Goal: Information Seeking & Learning: Learn about a topic

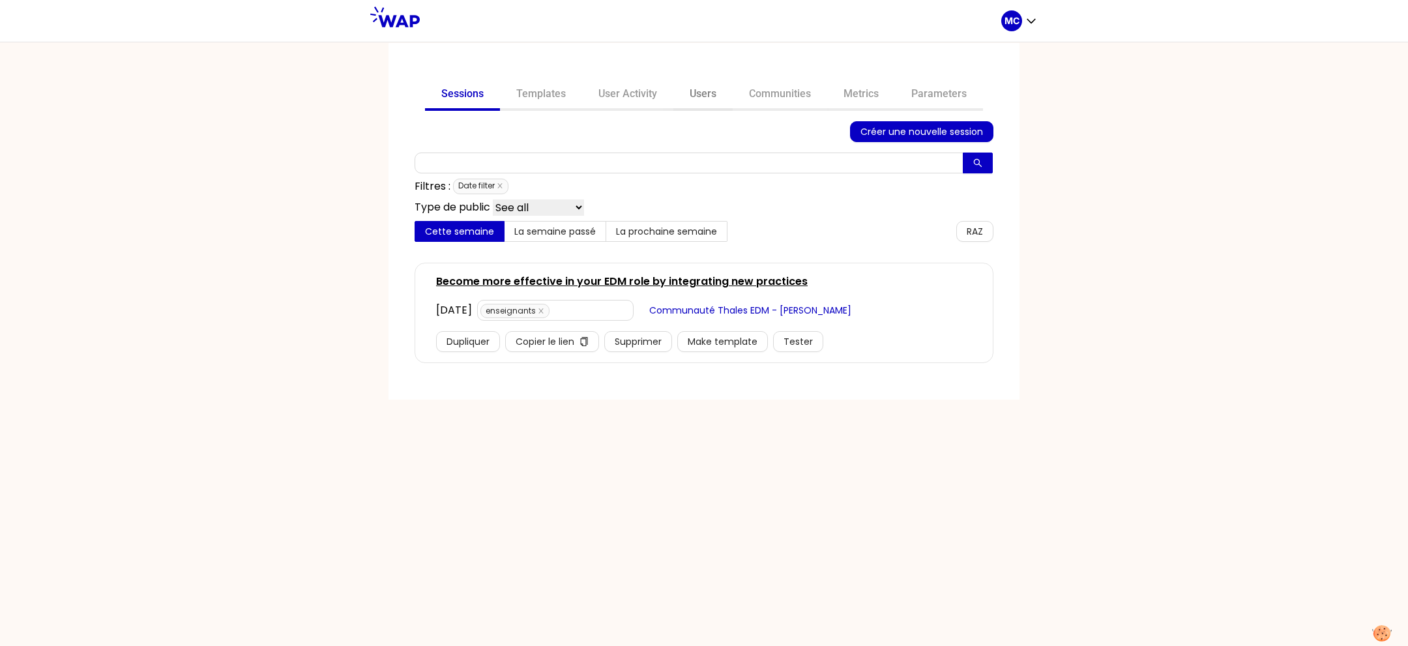
click at [677, 89] on link "Users" at bounding box center [702, 95] width 59 height 31
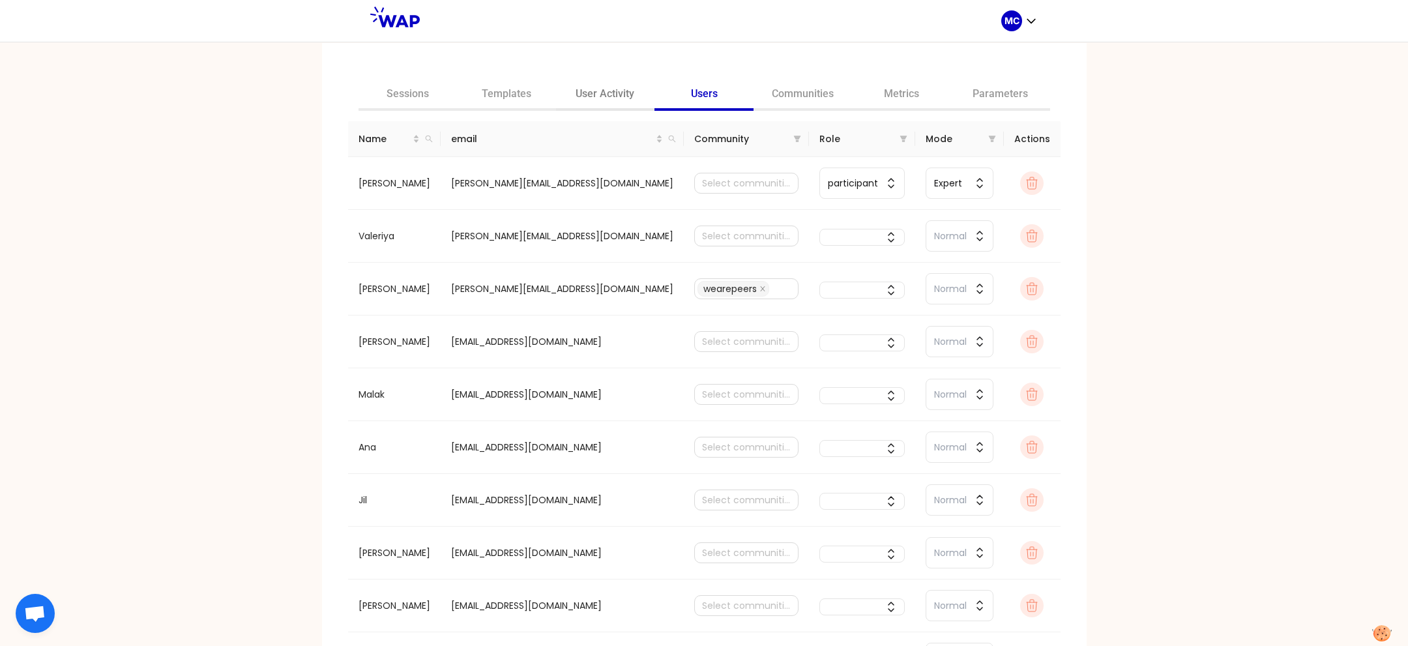
click at [654, 98] on link "Users" at bounding box center [703, 95] width 99 height 31
click at [612, 96] on link "User Activity" at bounding box center [605, 95] width 99 height 31
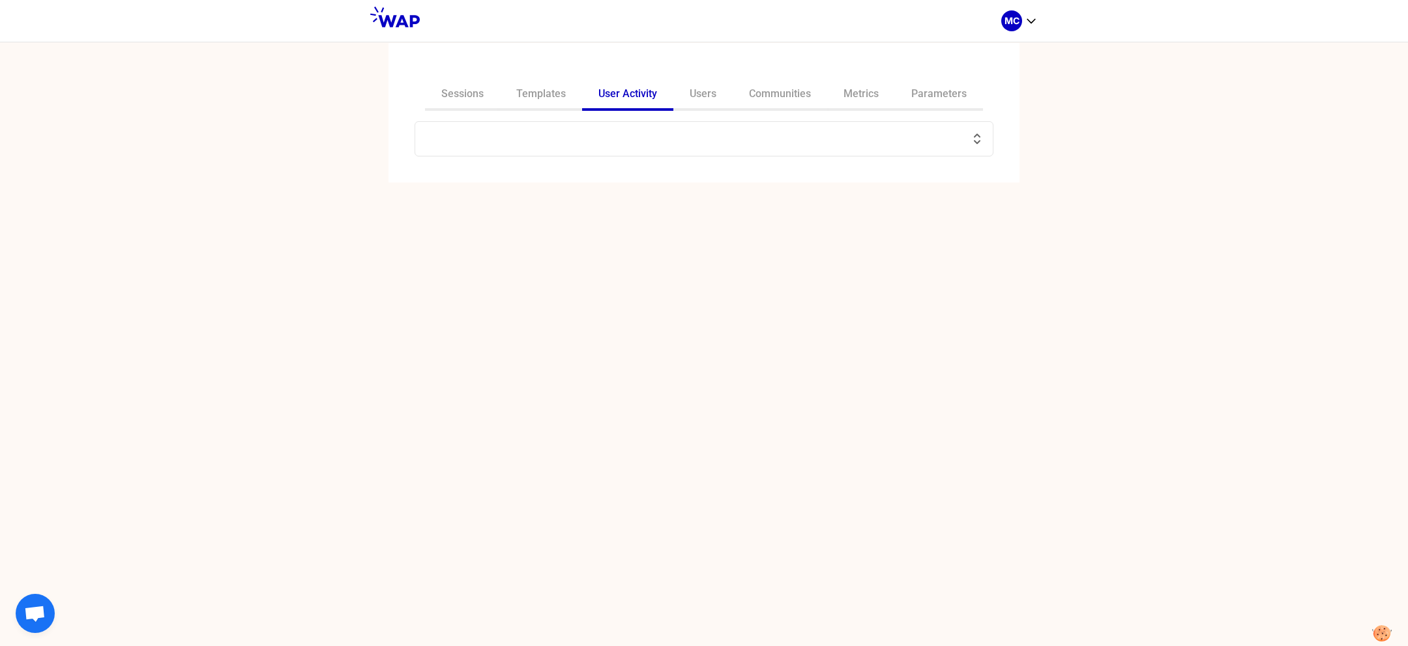
click at [618, 132] on input "text" at bounding box center [696, 139] width 546 height 18
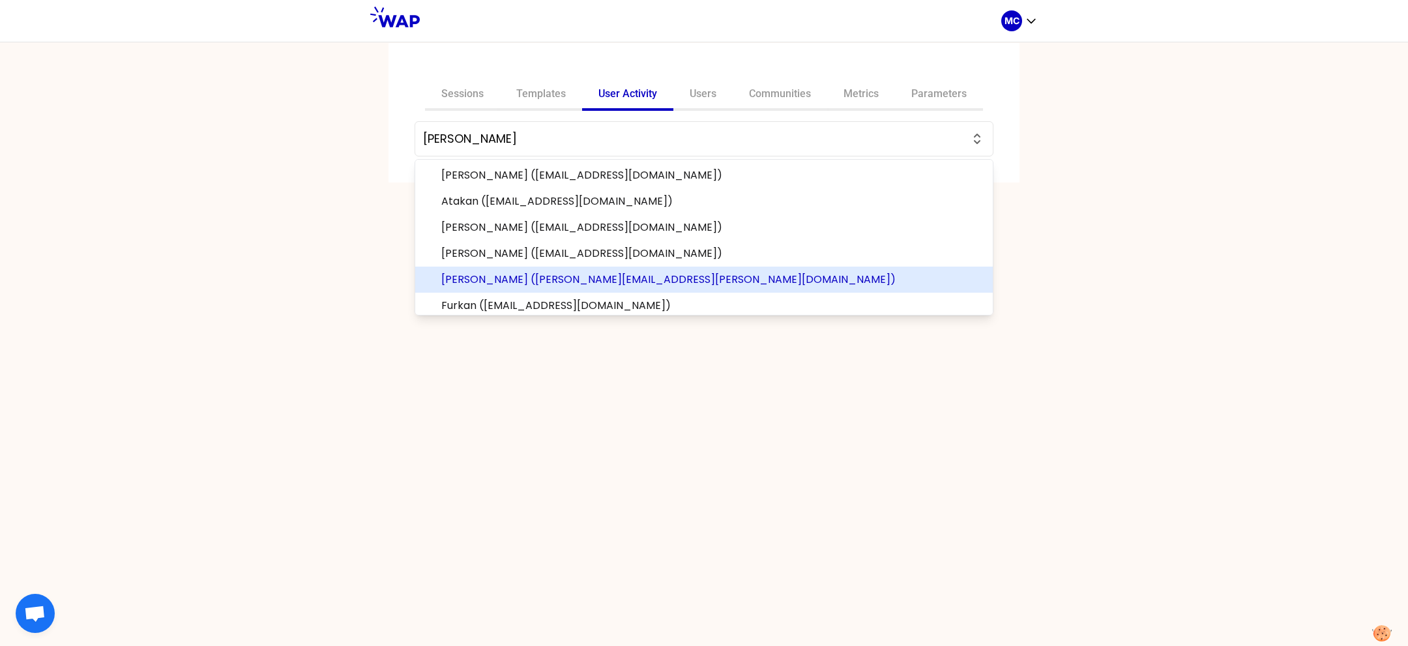
click at [588, 272] on span "[PERSON_NAME] ([PERSON_NAME][EMAIL_ADDRESS][PERSON_NAME][DOMAIN_NAME])" at bounding box center [711, 280] width 541 height 16
type input "[PERSON_NAME] ([PERSON_NAME][EMAIL_ADDRESS][PERSON_NAME][DOMAIN_NAME])"
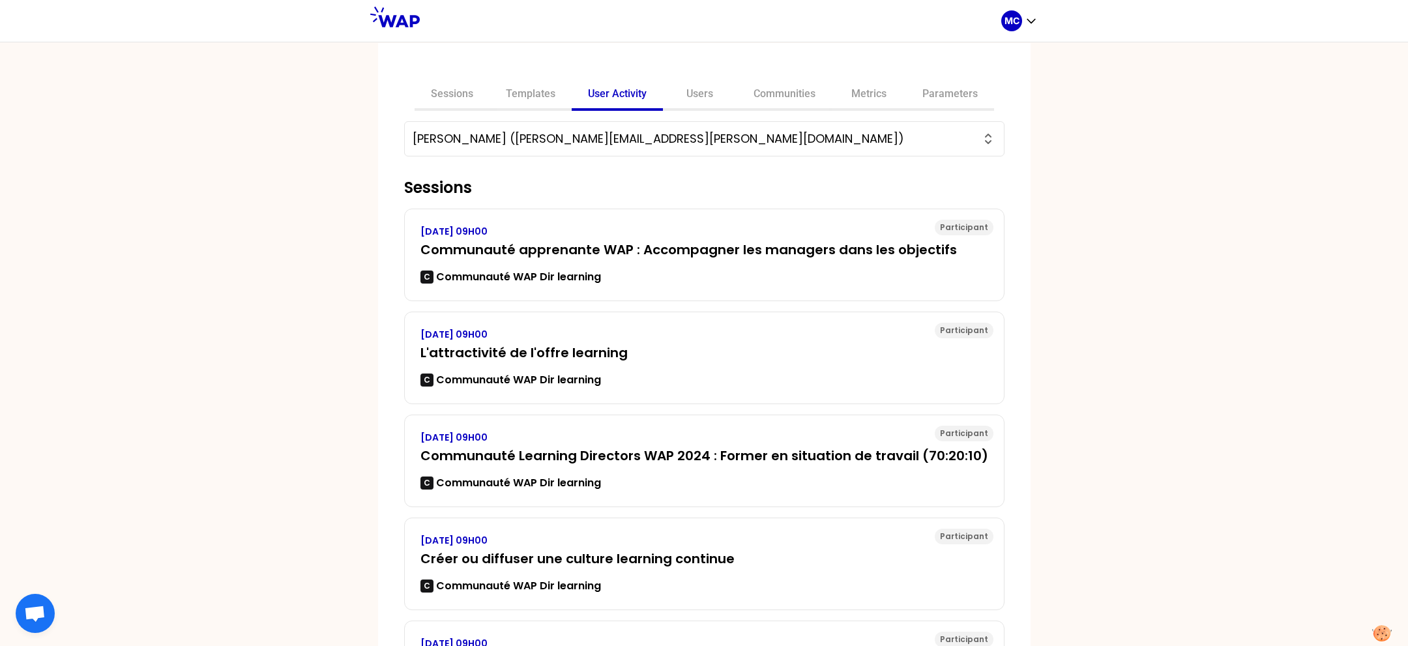
scroll to position [223, 0]
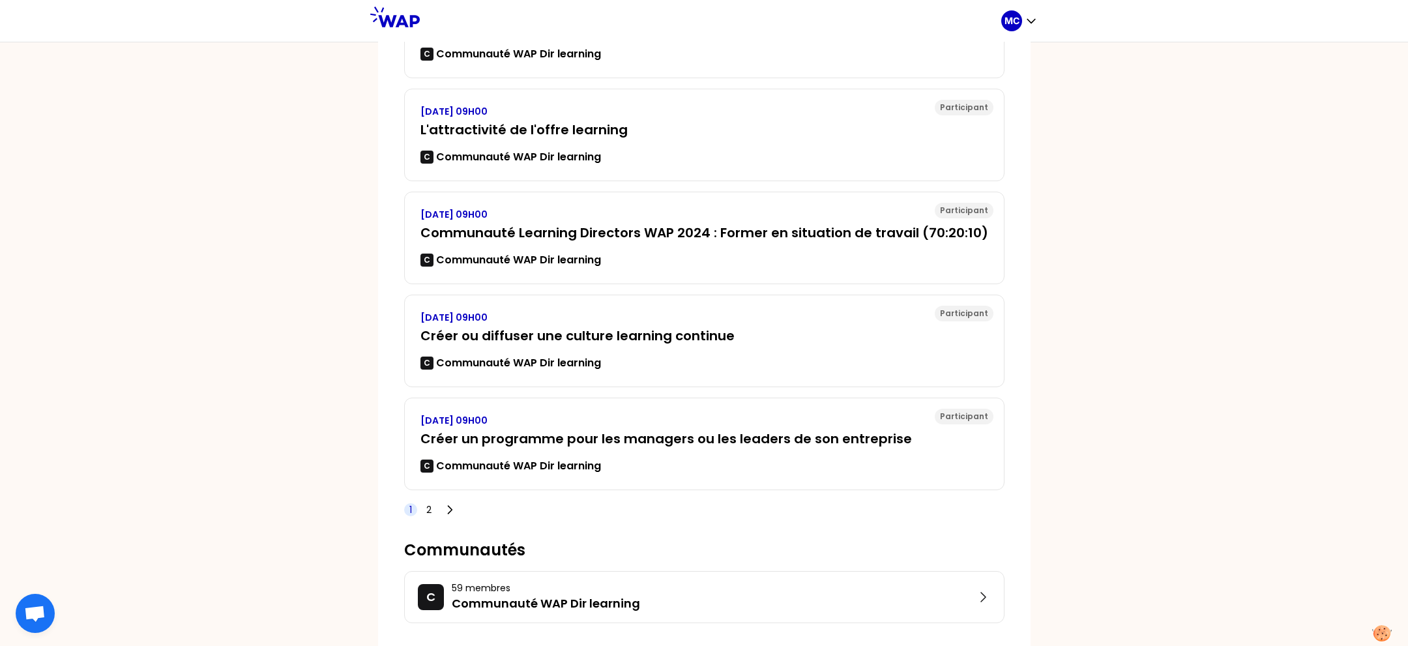
click at [434, 510] on div "1 2" at bounding box center [431, 509] width 55 height 18
click at [427, 508] on span "2" at bounding box center [428, 509] width 5 height 13
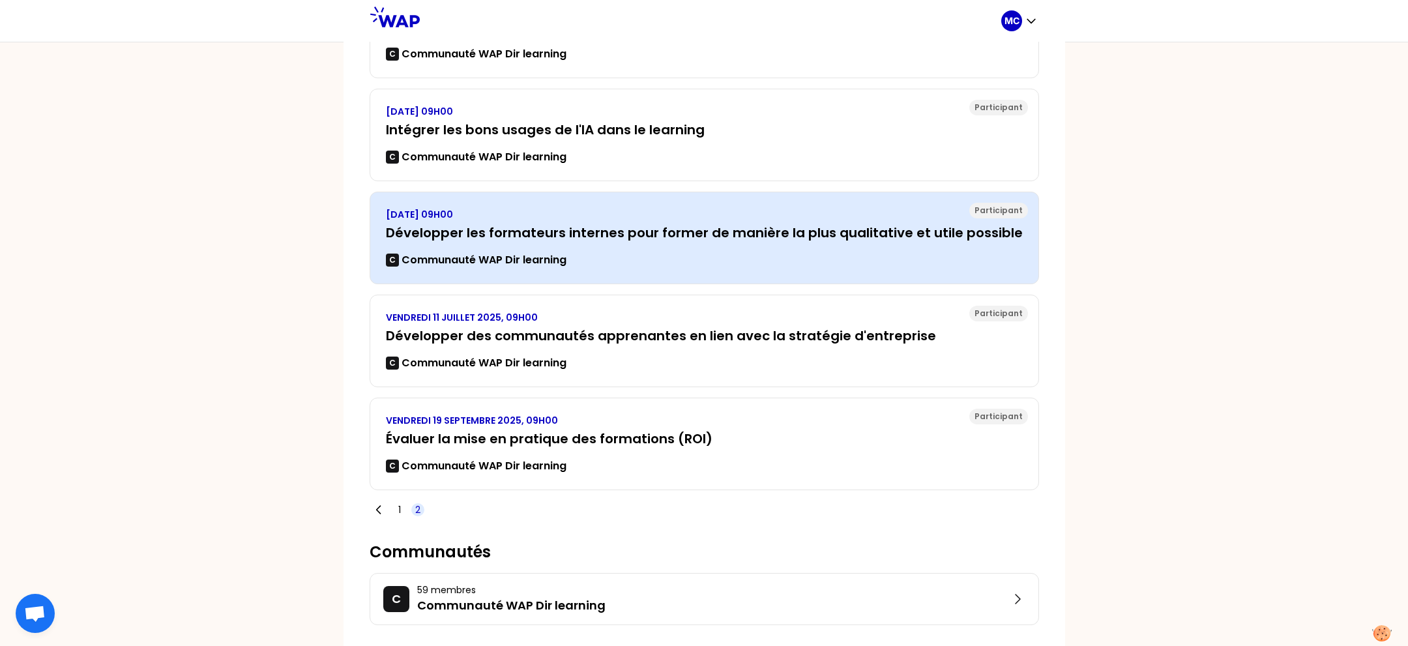
scroll to position [225, 0]
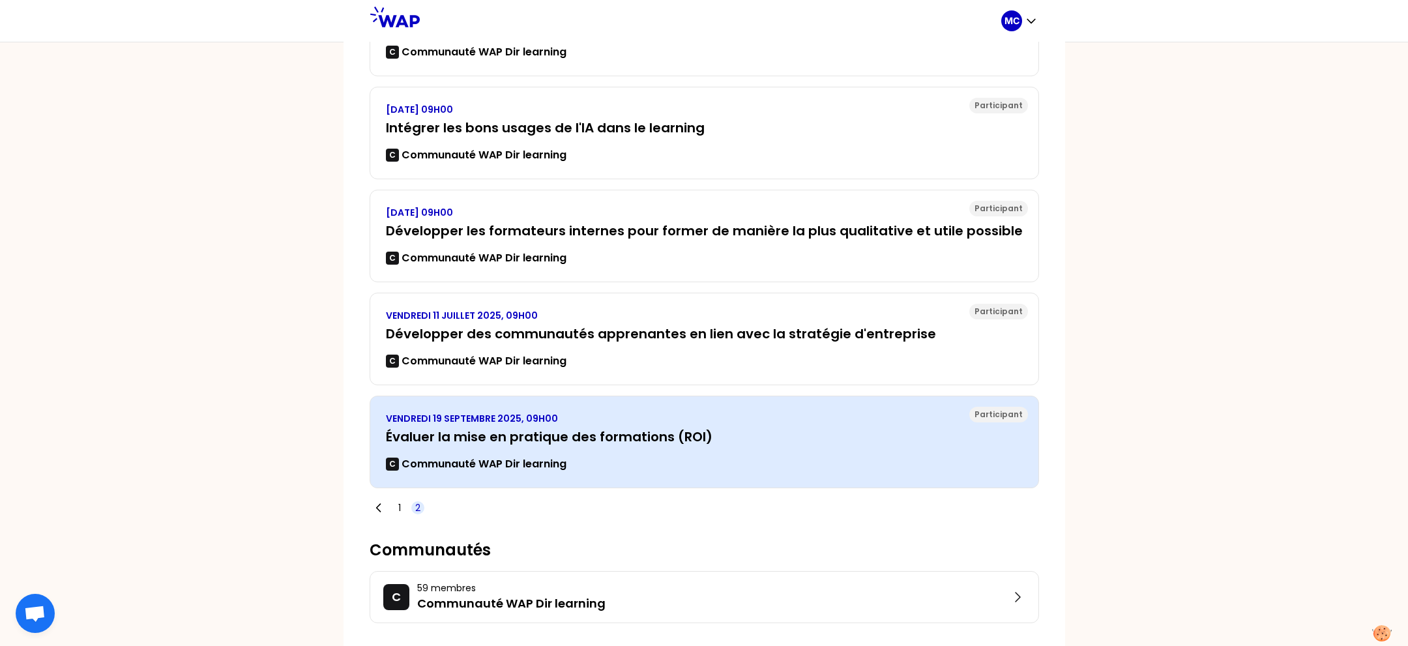
click at [581, 428] on h3 "Évaluer la mise en pratique des formations (ROI)" at bounding box center [704, 436] width 637 height 18
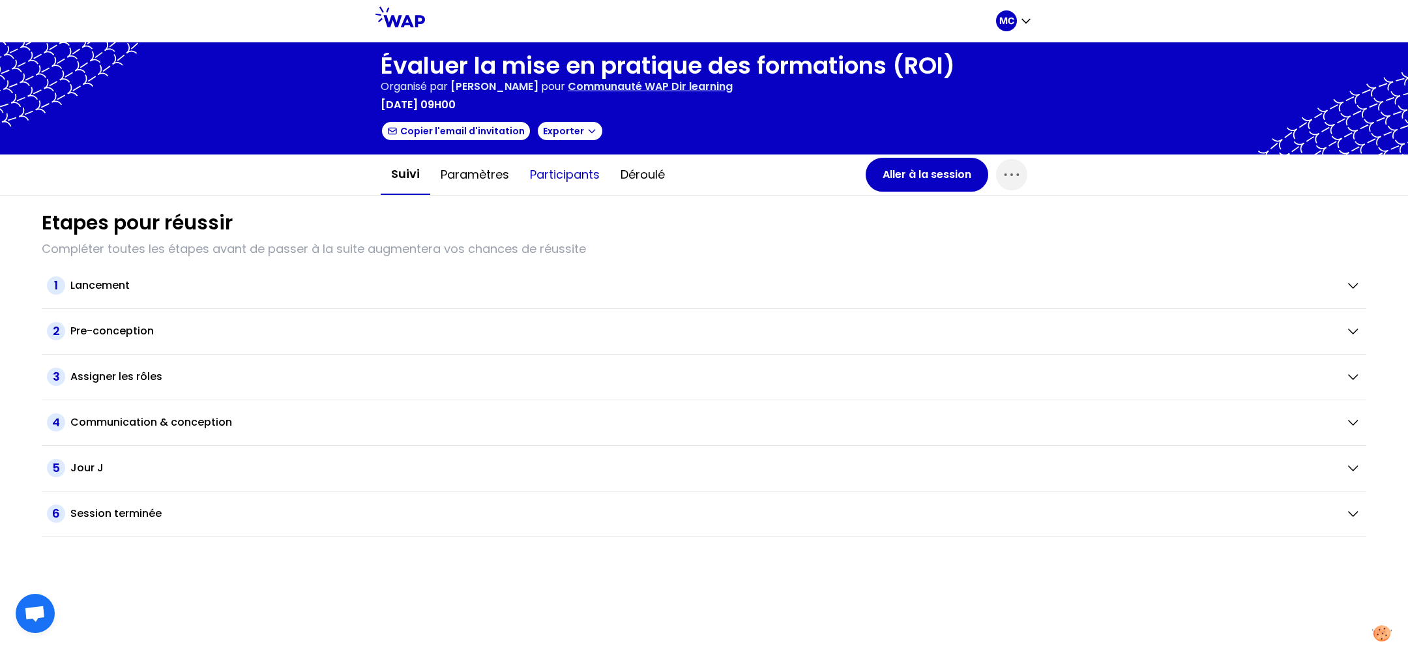
click at [529, 162] on button "Participants" at bounding box center [564, 174] width 91 height 39
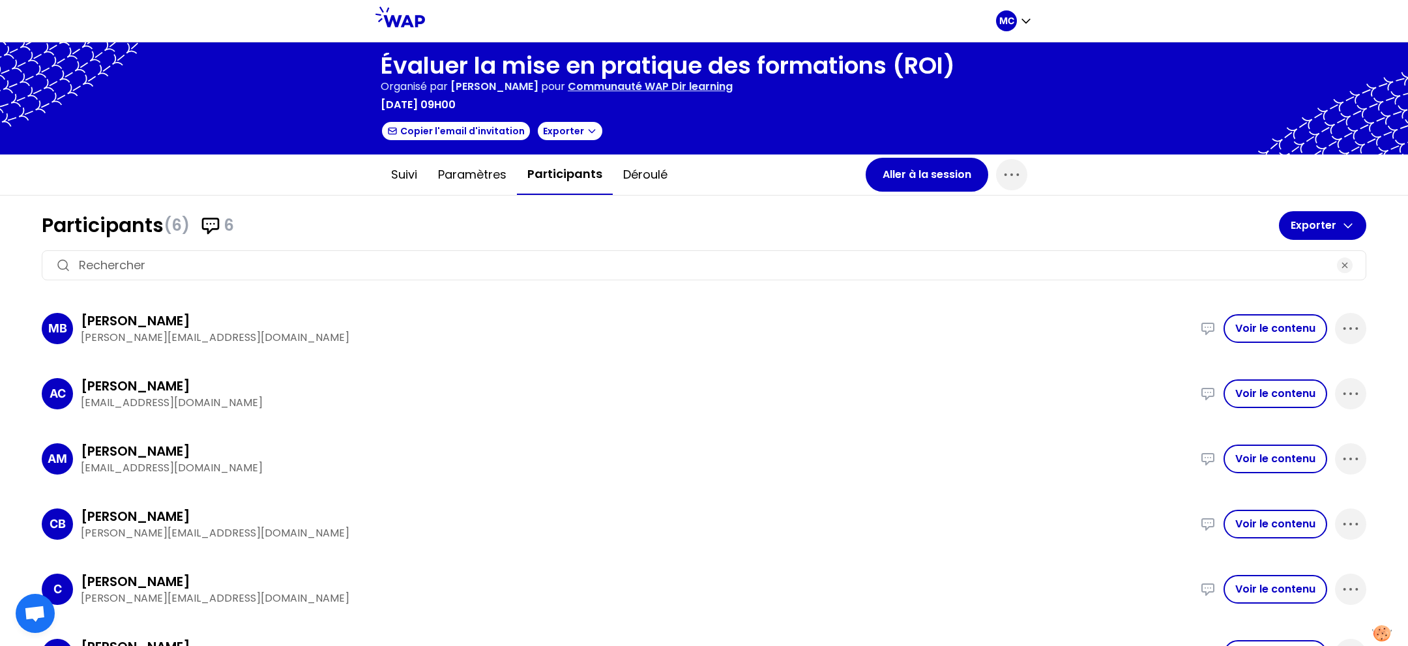
scroll to position [33, 0]
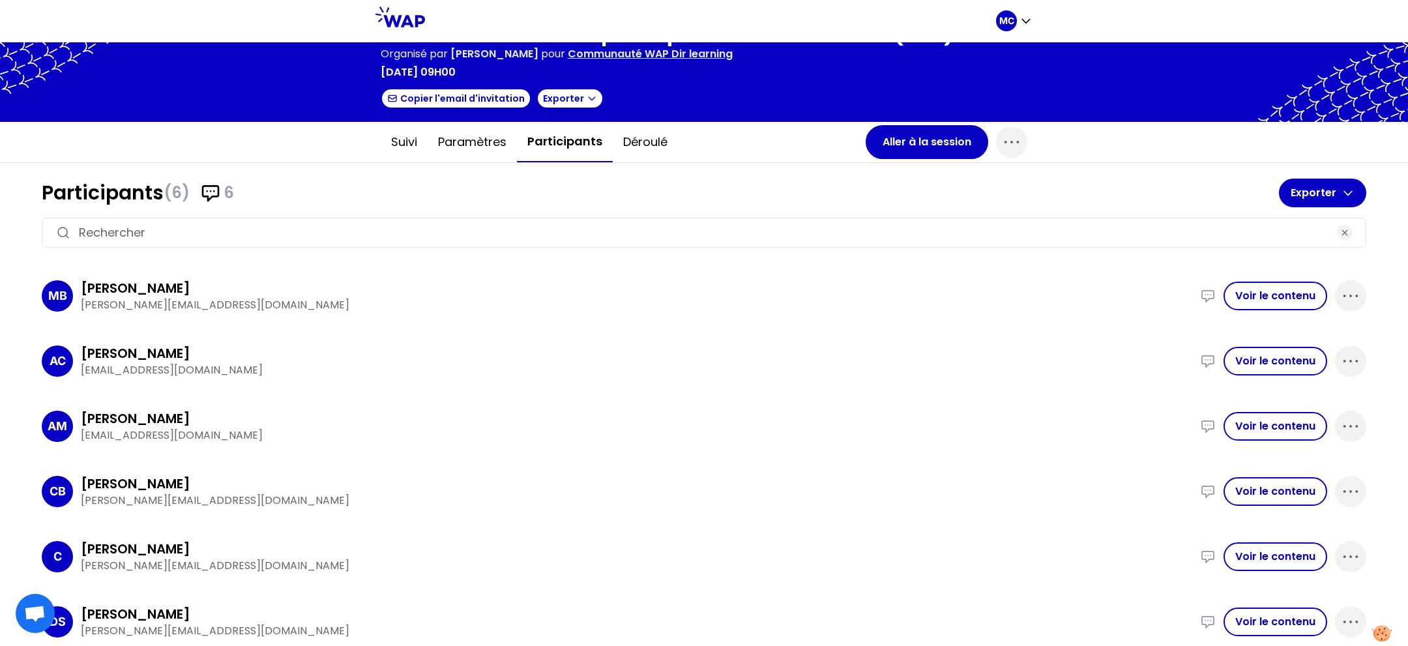
click at [755, 242] on div at bounding box center [704, 233] width 1324 height 30
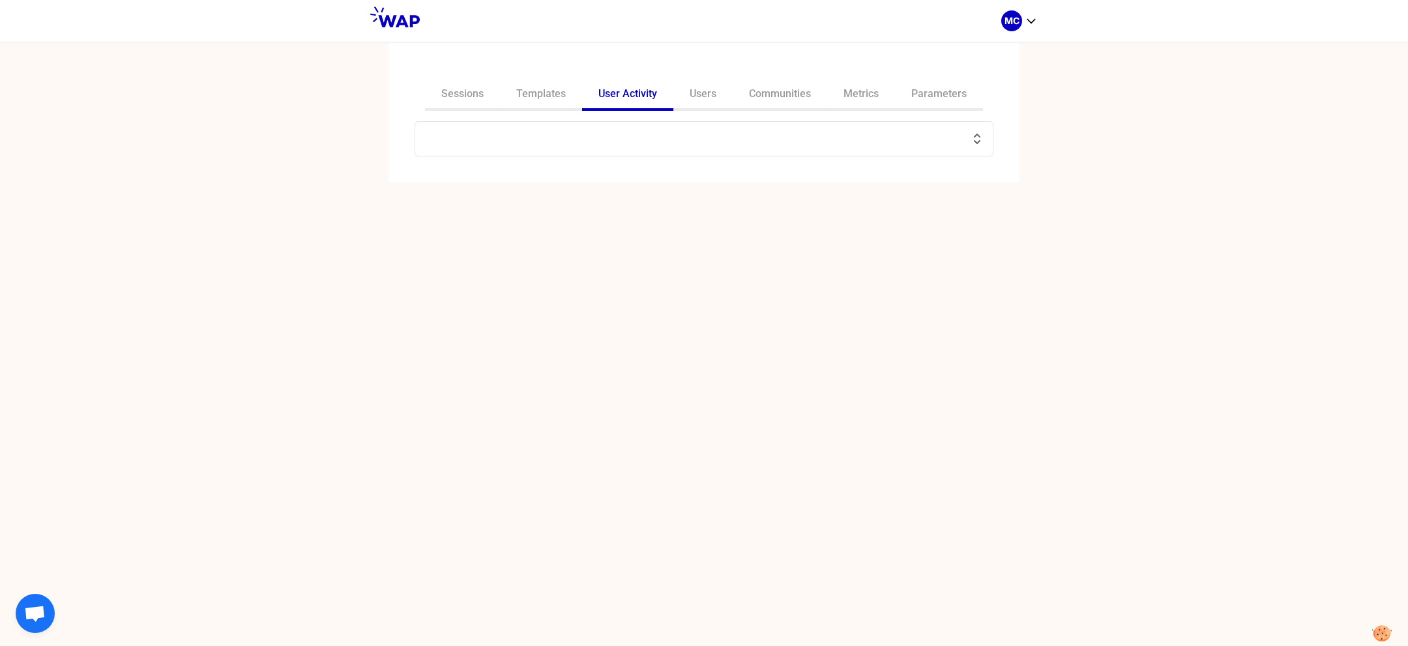
click at [579, 141] on input "text" at bounding box center [696, 139] width 546 height 18
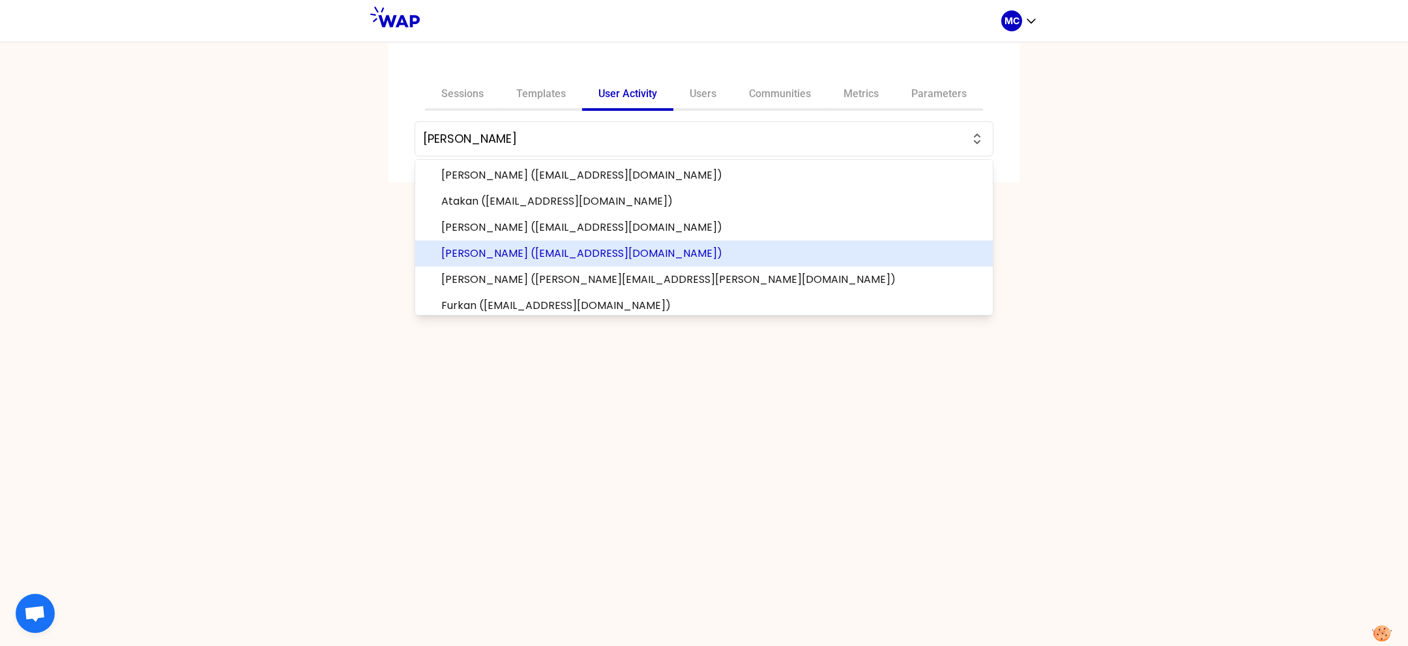
click at [497, 251] on span "[PERSON_NAME] ([EMAIL_ADDRESS][DOMAIN_NAME])" at bounding box center [711, 254] width 541 height 16
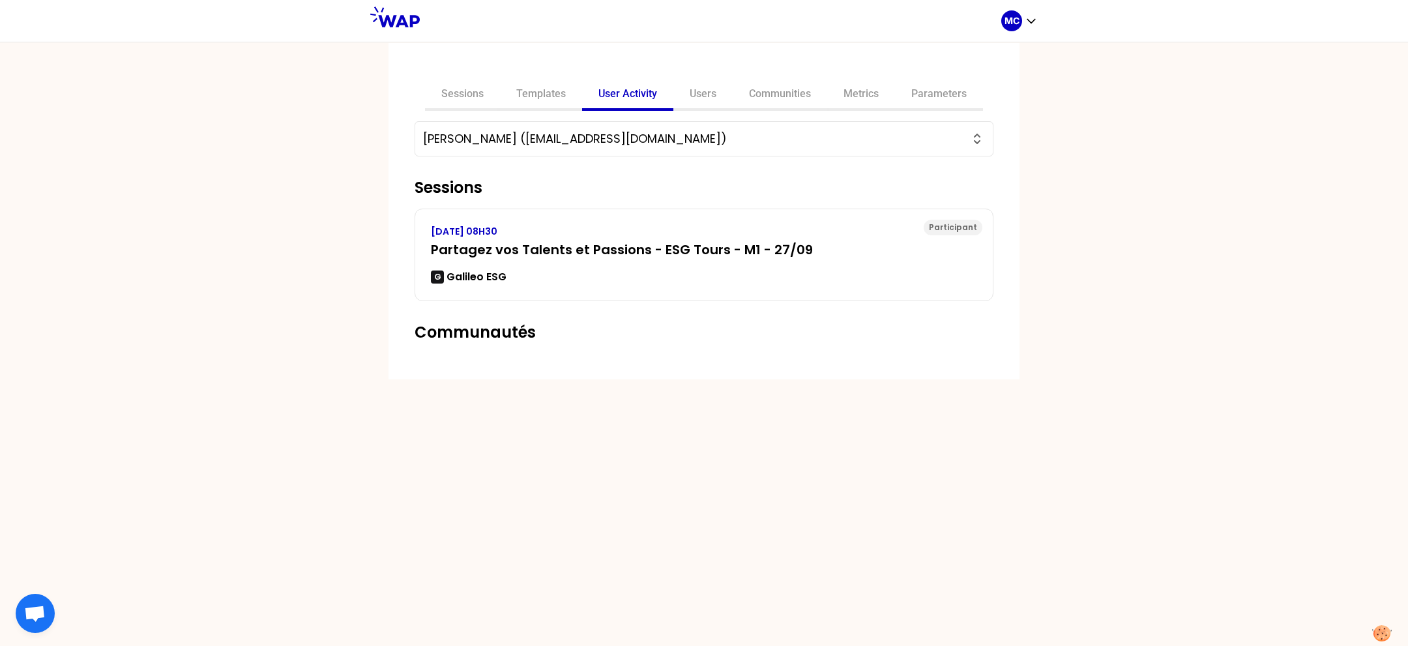
click at [575, 130] on input "[PERSON_NAME] ([EMAIL_ADDRESS][DOMAIN_NAME])" at bounding box center [696, 139] width 546 height 18
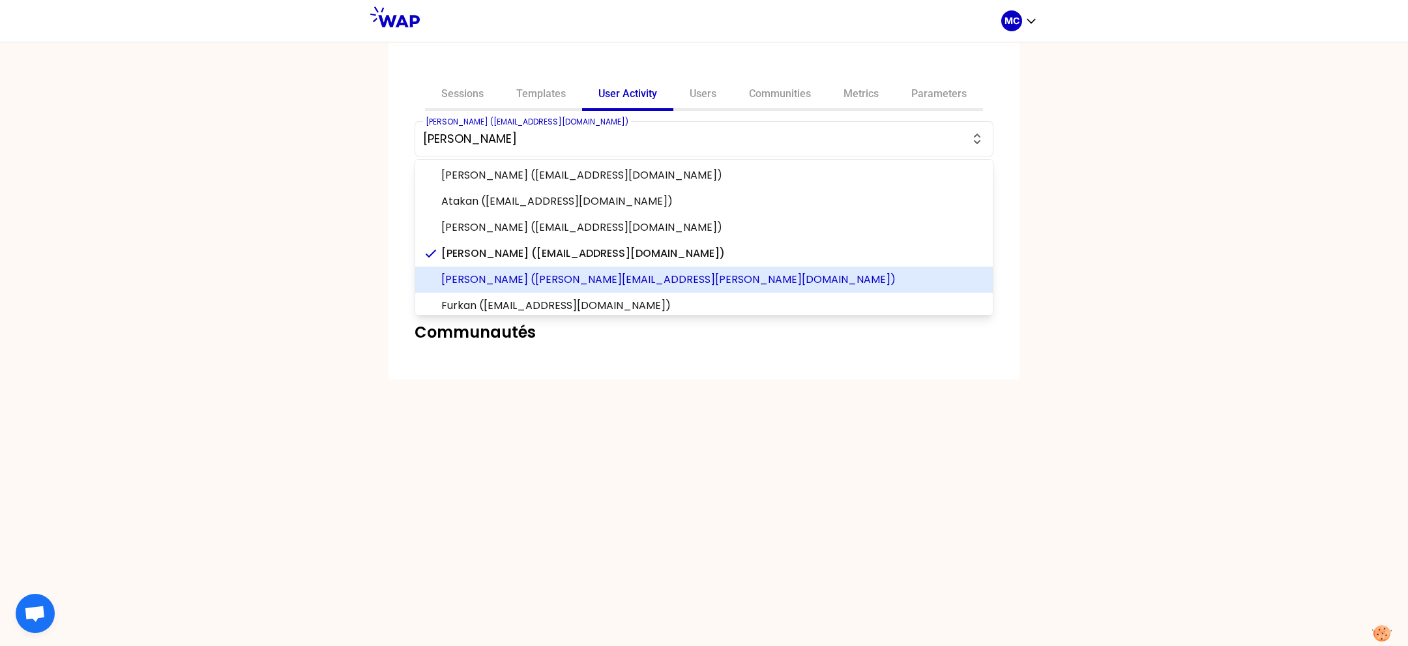
click at [573, 284] on span "[PERSON_NAME] ([PERSON_NAME][EMAIL_ADDRESS][PERSON_NAME][DOMAIN_NAME])" at bounding box center [711, 280] width 541 height 16
type input "[PERSON_NAME] ([PERSON_NAME][EMAIL_ADDRESS][PERSON_NAME][DOMAIN_NAME])"
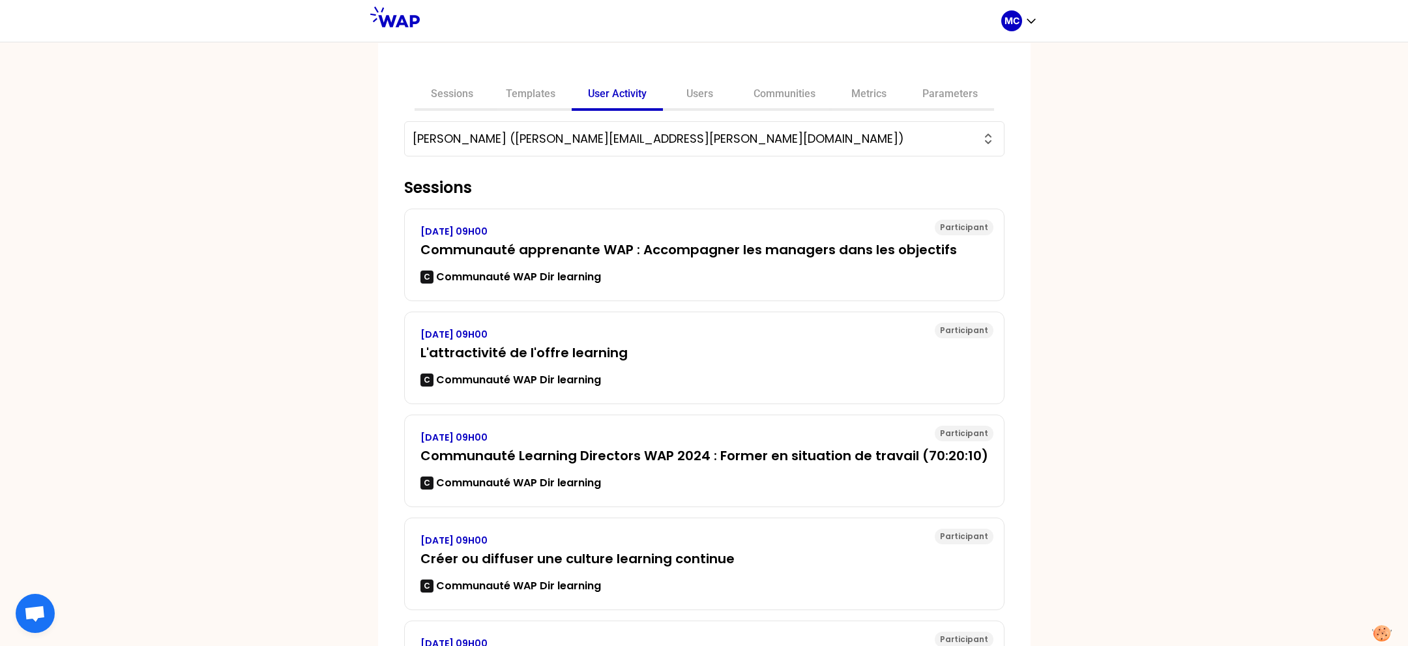
scroll to position [223, 0]
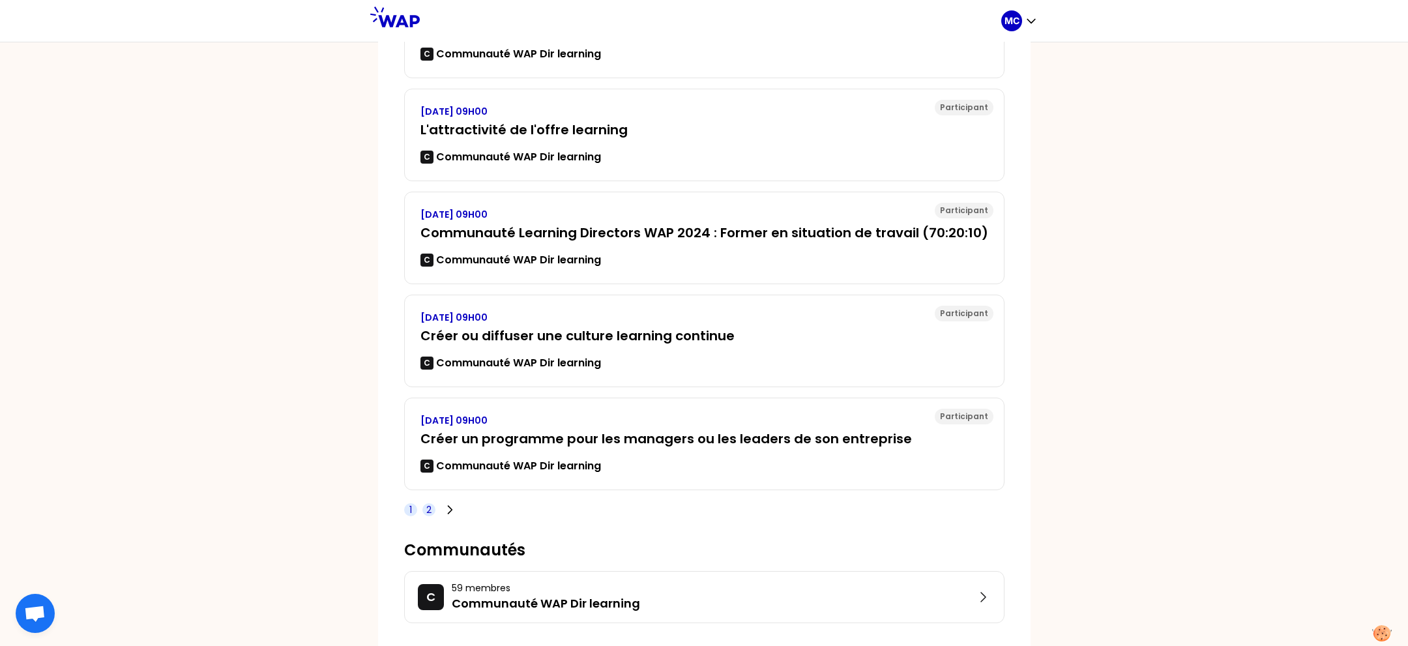
click at [427, 508] on span "2" at bounding box center [428, 509] width 5 height 13
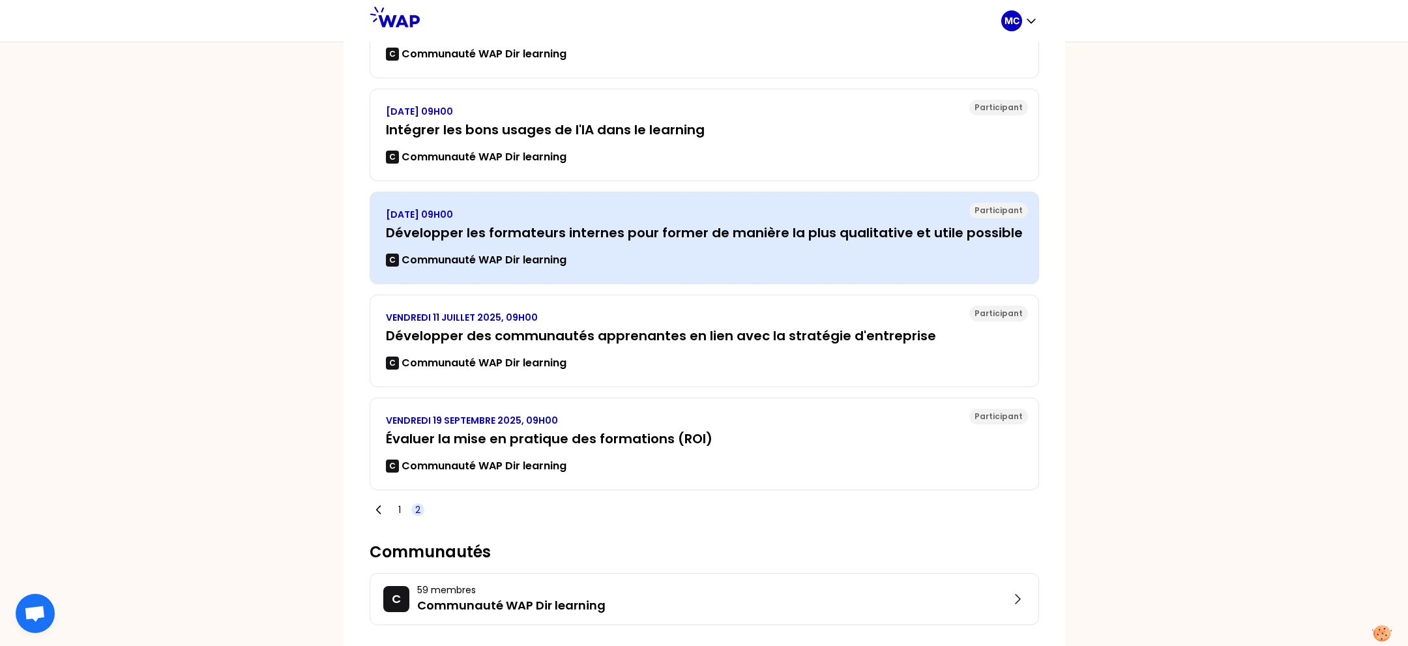
click at [765, 241] on div "[DATE] 09H00 Développer les formateurs internes pour former de manière la plus …" at bounding box center [704, 238] width 637 height 60
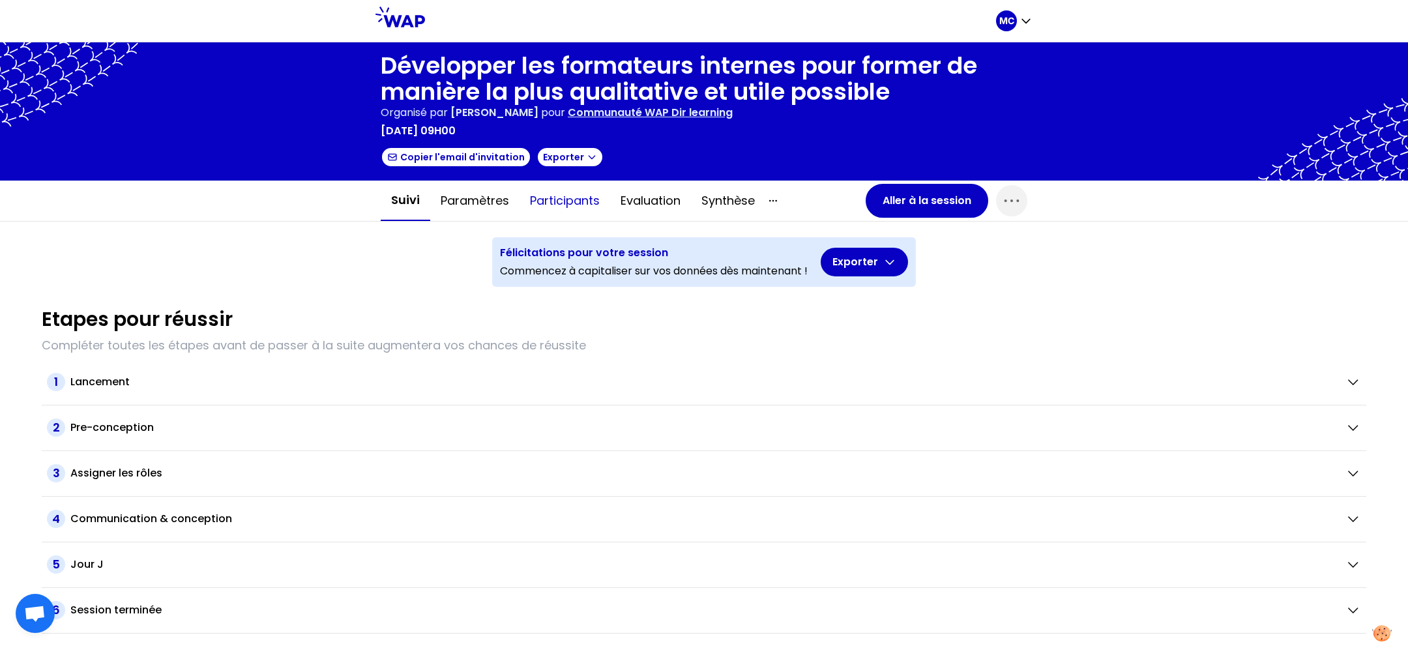
click at [554, 209] on button "Participants" at bounding box center [564, 200] width 91 height 39
